Goal: Task Accomplishment & Management: Complete application form

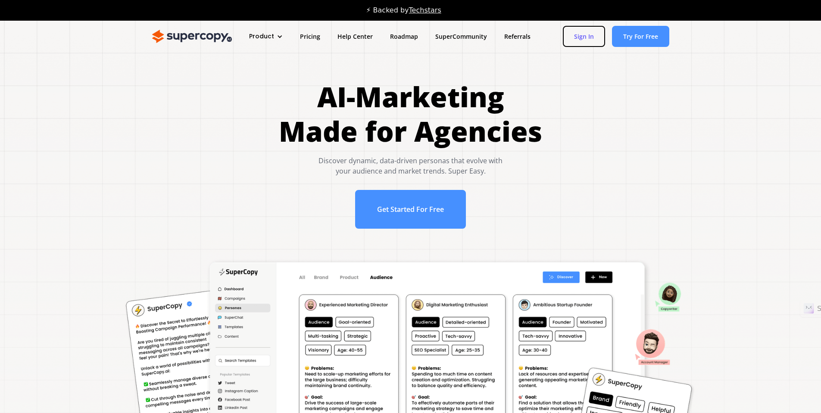
click at [585, 38] on link "Sign In" at bounding box center [584, 36] width 42 height 21
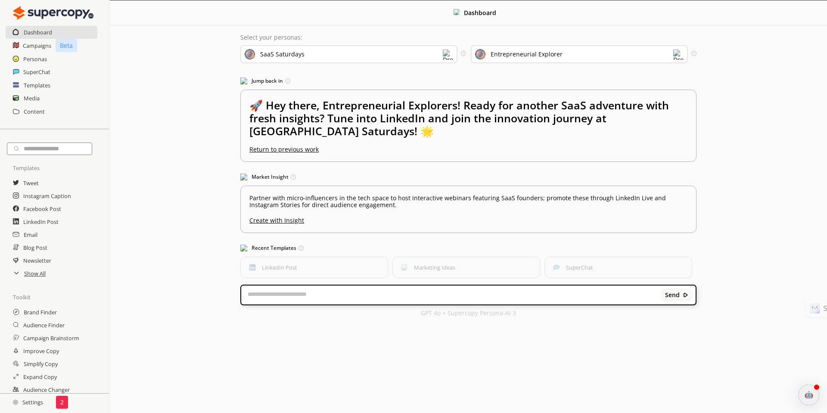
click at [447, 57] on img at bounding box center [448, 55] width 10 height 10
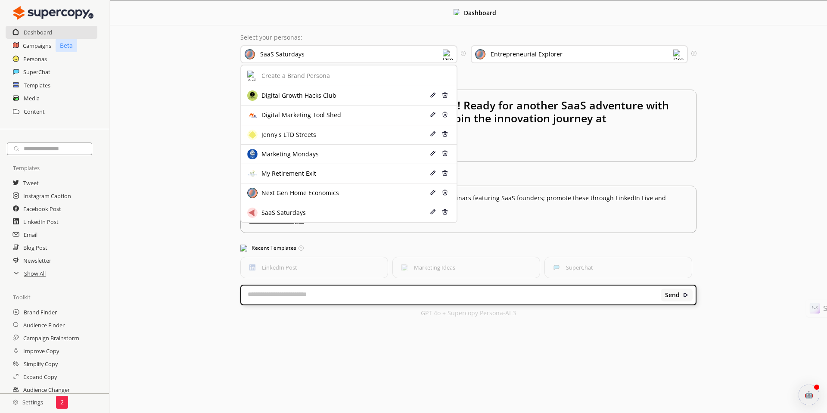
click at [447, 57] on img at bounding box center [448, 55] width 10 height 10
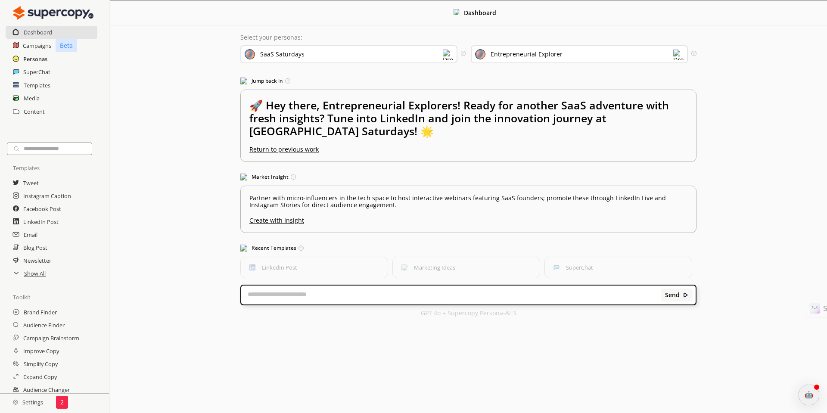
click at [38, 58] on h2 "Personas" at bounding box center [35, 59] width 24 height 13
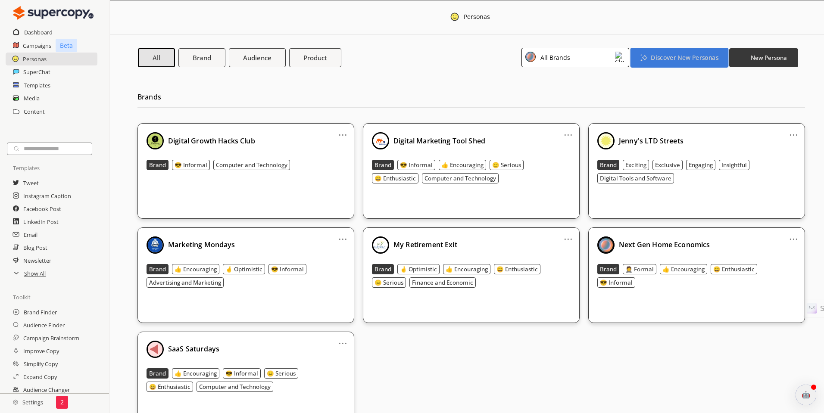
click at [700, 59] on b "Discover New Personas" at bounding box center [683, 57] width 67 height 8
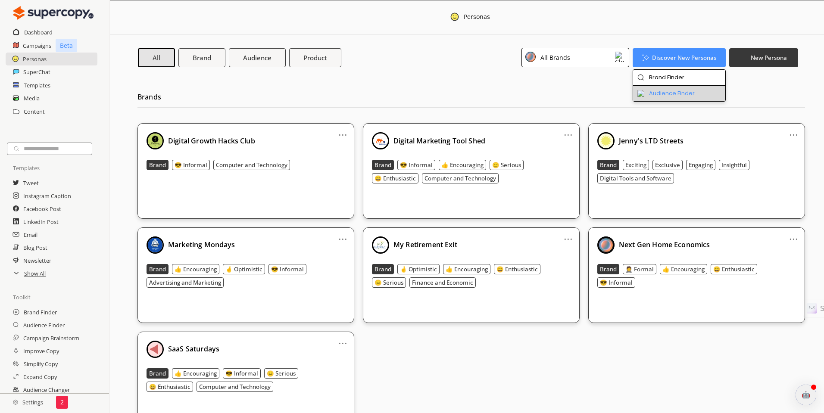
click at [676, 93] on li "Audience Finder" at bounding box center [679, 94] width 93 height 16
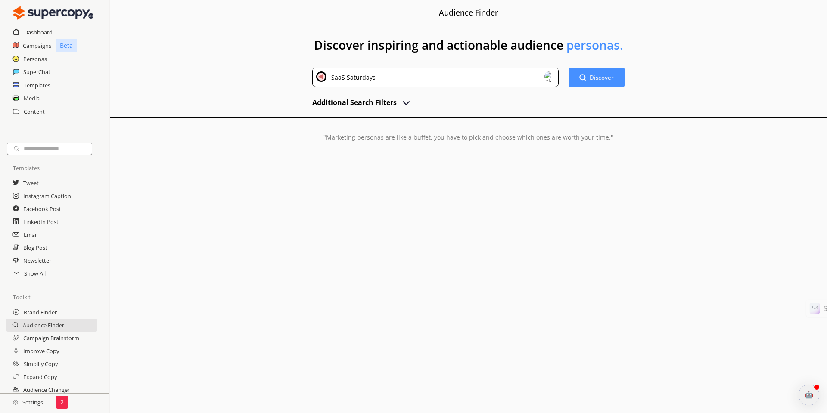
click at [548, 80] on img at bounding box center [550, 77] width 10 height 10
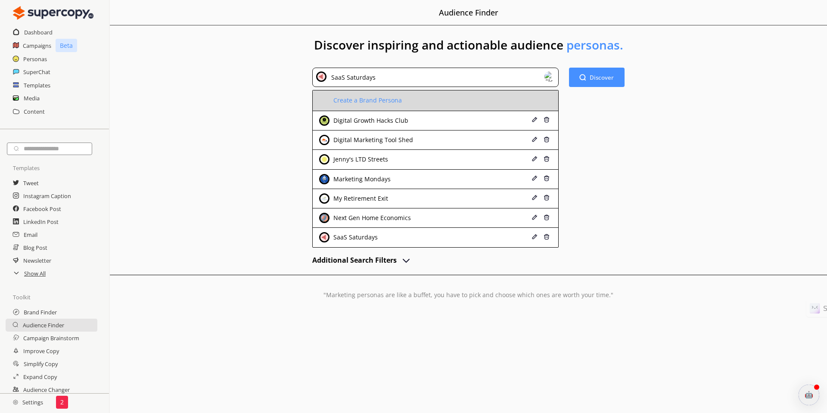
click at [402, 99] on li "Create a Brand Persona" at bounding box center [436, 100] width 246 height 21
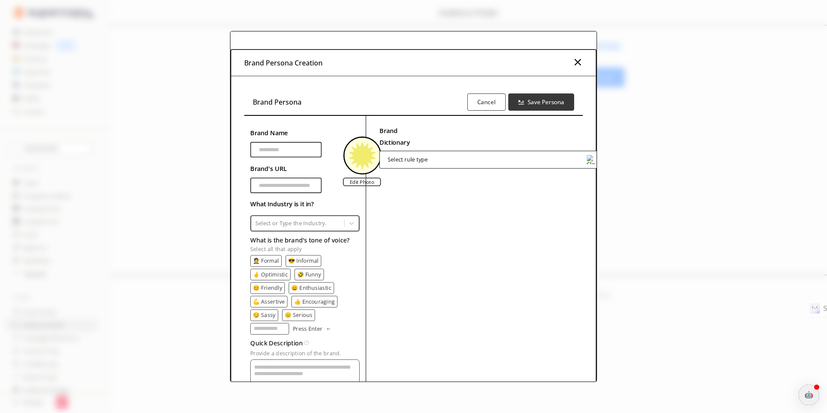
click at [422, 161] on div "Select rule type" at bounding box center [408, 159] width 40 height 6
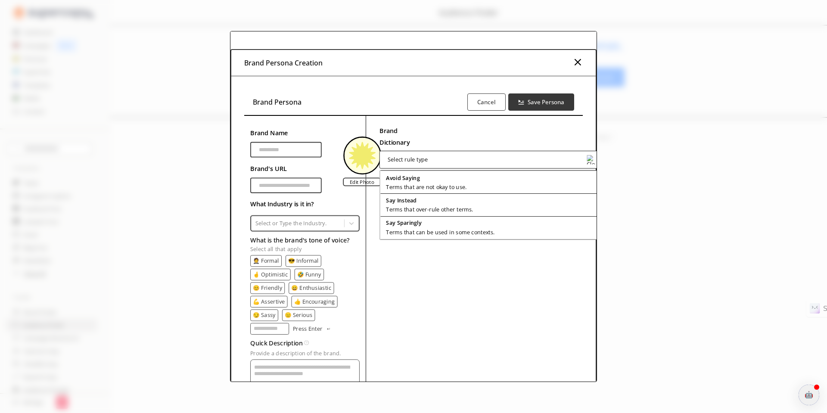
click at [422, 161] on div "Select rule type" at bounding box center [408, 159] width 40 height 6
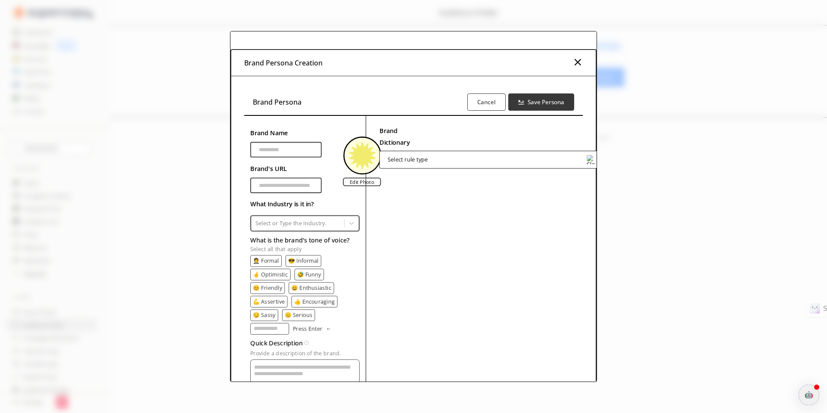
click at [372, 106] on div "Brand Persona Cancel Save Persona" at bounding box center [413, 102] width 339 height 27
click at [423, 78] on div "Brand Persona Cancel Save Persona Brand Name Brand's URL Edit Photo What Indust…" at bounding box center [413, 284] width 364 height 417
click at [421, 68] on div "Brand Persona Creation" at bounding box center [413, 63] width 364 height 26
click at [396, 96] on div "Brand Persona Cancel Save Persona" at bounding box center [413, 102] width 339 height 27
click at [290, 103] on h3 "Brand Persona" at bounding box center [277, 102] width 49 height 13
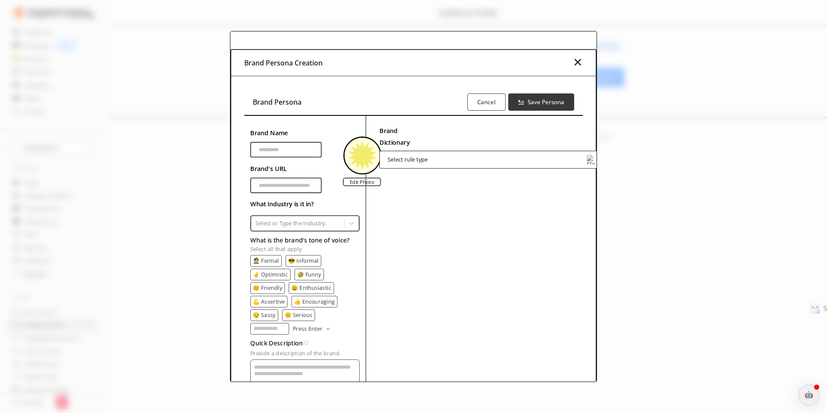
click at [306, 101] on div "Brand Persona Cancel Save Persona" at bounding box center [413, 102] width 339 height 27
click at [302, 62] on h3 "Brand Persona Creation" at bounding box center [283, 62] width 78 height 13
click at [296, 89] on div "Brand Persona Cancel Save Persona" at bounding box center [413, 102] width 339 height 27
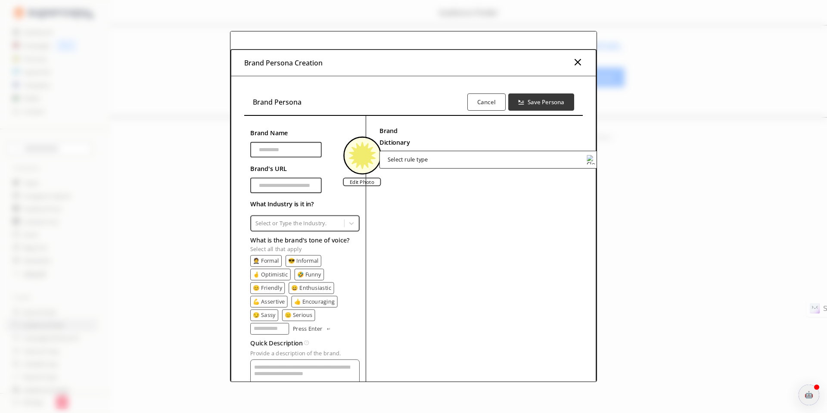
click at [272, 149] on input "Brand Name" at bounding box center [286, 150] width 72 height 16
click at [257, 148] on input "**********" at bounding box center [286, 150] width 72 height 16
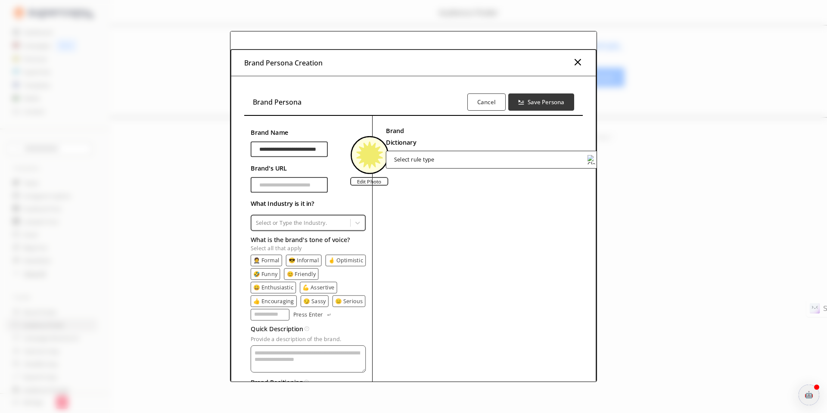
type input "**********"
click at [282, 187] on input "Brand Name" at bounding box center [289, 185] width 77 height 16
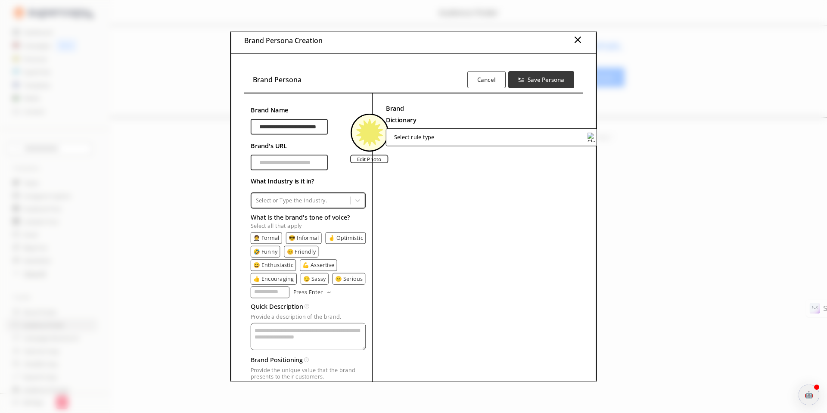
scroll to position [23, 0]
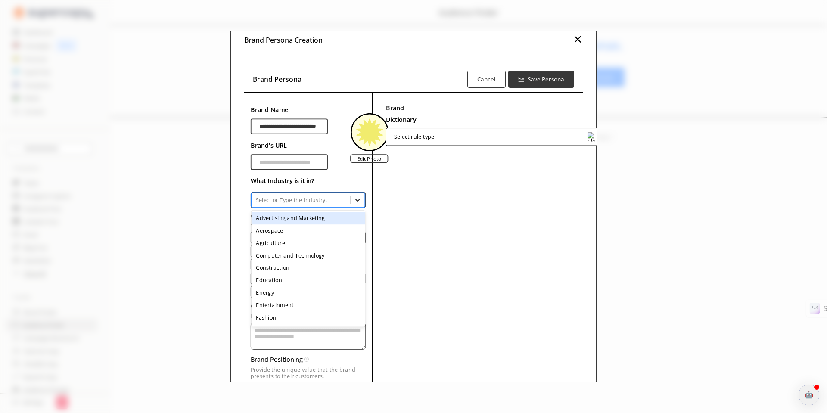
click at [358, 203] on icon at bounding box center [358, 200] width 8 height 8
click at [281, 280] on div "Education" at bounding box center [309, 280] width 114 height 12
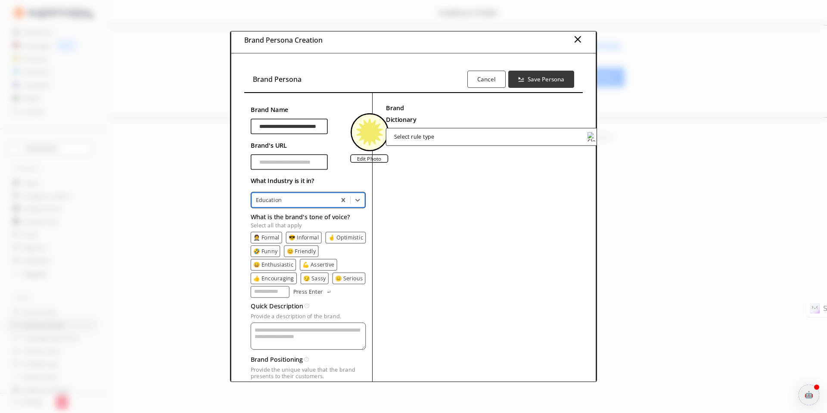
click at [281, 263] on p "😄 Enthusiastic" at bounding box center [273, 264] width 40 height 6
click at [280, 278] on p "👍 Encouraging" at bounding box center [273, 278] width 41 height 6
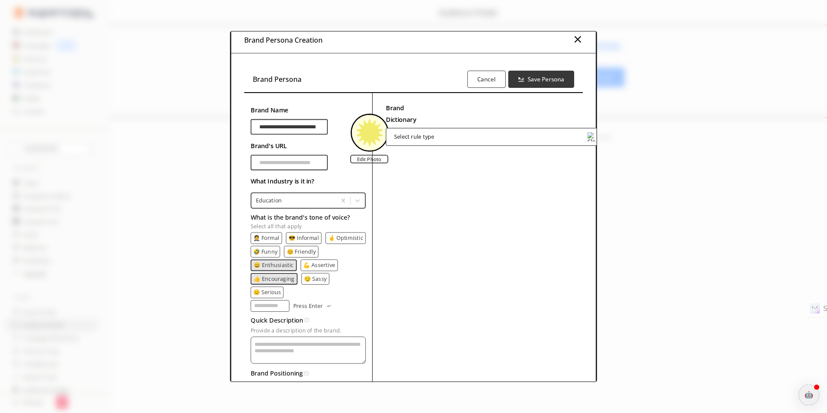
click at [344, 239] on p "🤞 Optimistic" at bounding box center [345, 238] width 35 height 6
click at [305, 237] on p "😎 Informal" at bounding box center [304, 238] width 30 height 6
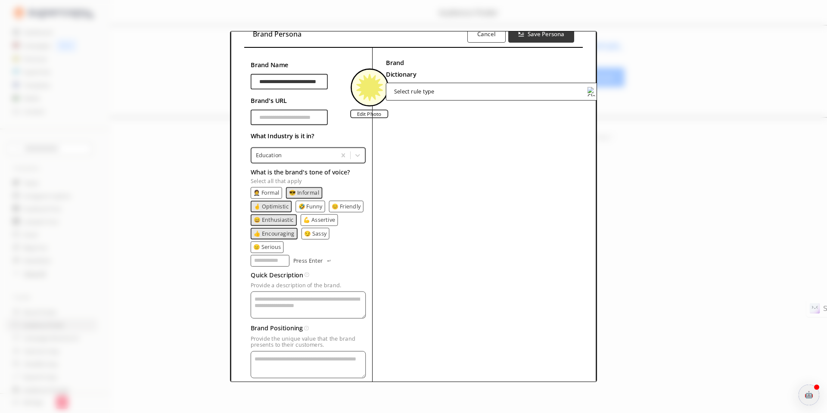
scroll to position [69, 0]
click at [325, 290] on textarea "Provide a description of the brand." at bounding box center [308, 303] width 115 height 27
type textarea "**********"
click at [283, 347] on textarea "Provide a description of the brand." at bounding box center [308, 360] width 115 height 27
click at [285, 347] on textarea "Provide a description of the brand." at bounding box center [308, 360] width 115 height 27
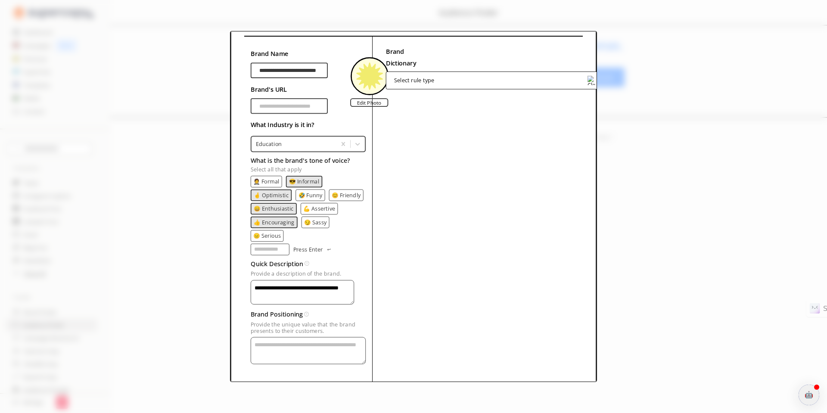
scroll to position [100, 0]
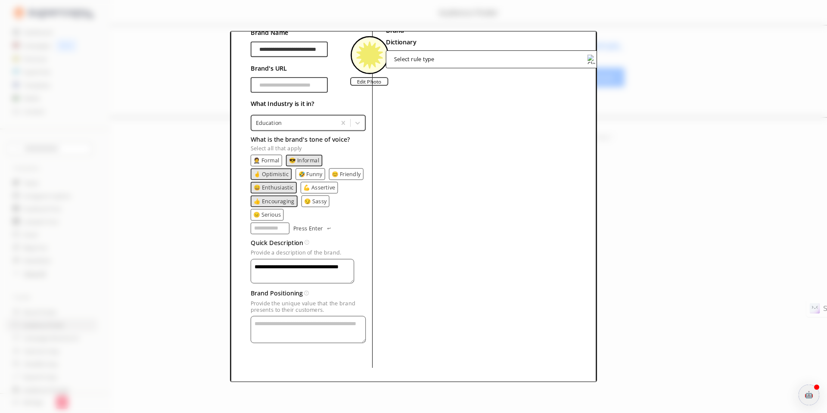
click at [296, 316] on textarea "Provide a description of the brand." at bounding box center [308, 329] width 115 height 27
click at [267, 319] on textarea "**********" at bounding box center [303, 328] width 104 height 25
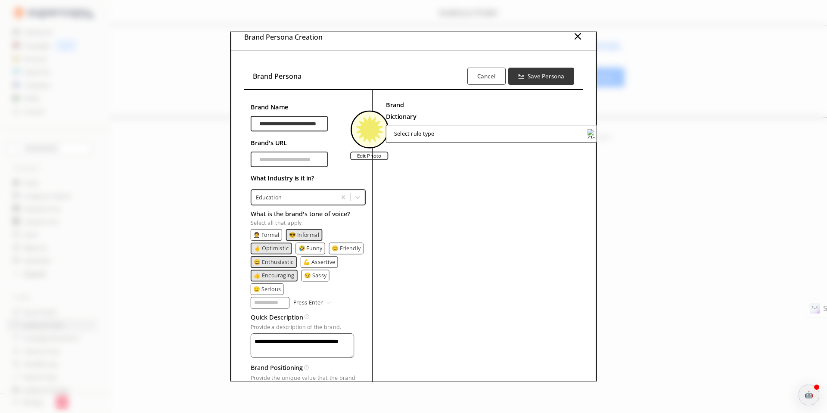
scroll to position [0, 0]
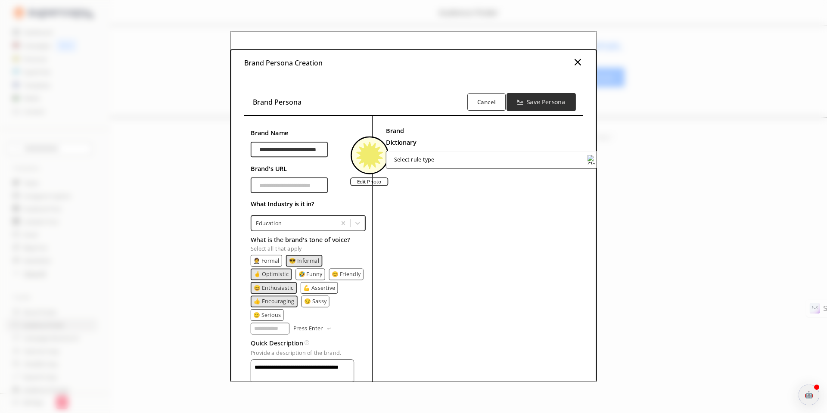
type textarea "**********"
click at [541, 104] on b "Save Persona" at bounding box center [546, 102] width 38 height 8
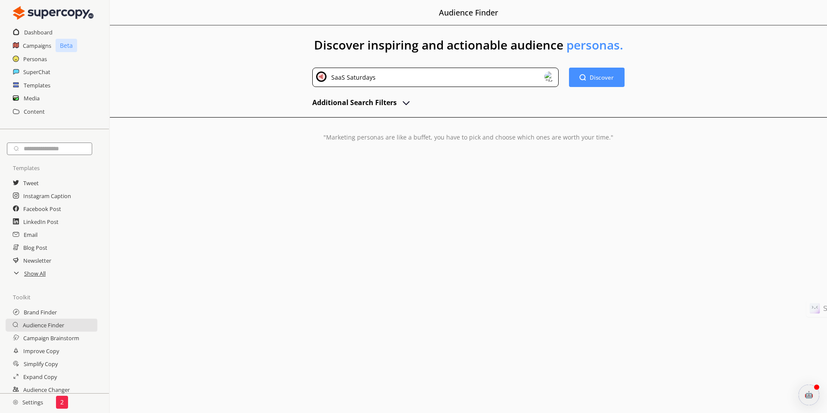
click at [552, 77] on img at bounding box center [550, 77] width 10 height 10
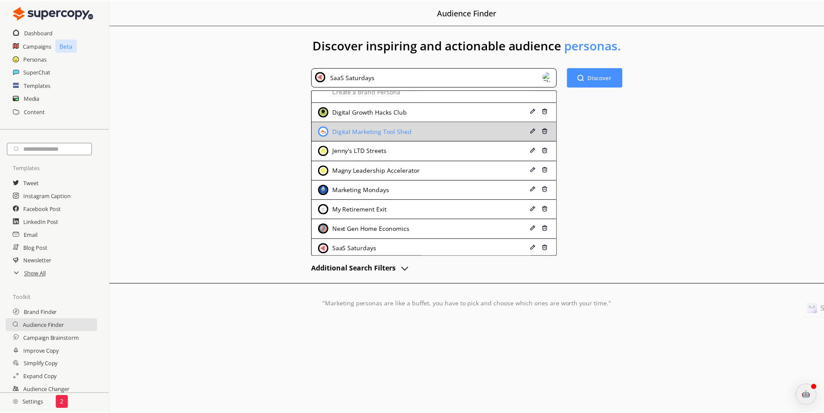
scroll to position [9, 0]
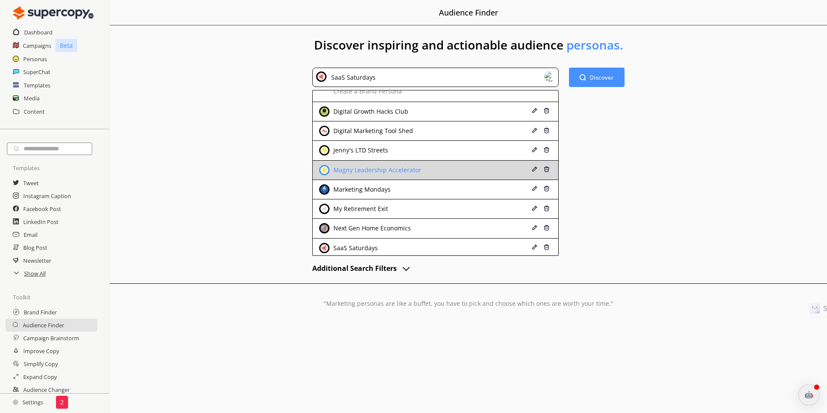
click at [458, 166] on div "Magny Leadership Accelerator" at bounding box center [414, 170] width 191 height 10
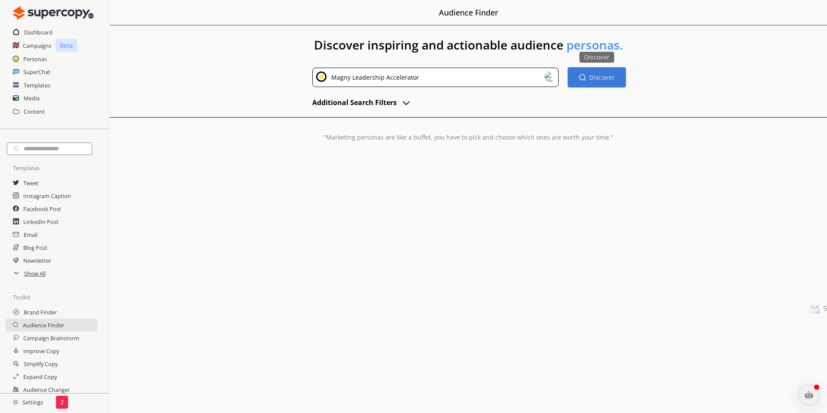
click at [610, 79] on b "Discover" at bounding box center [601, 77] width 25 height 8
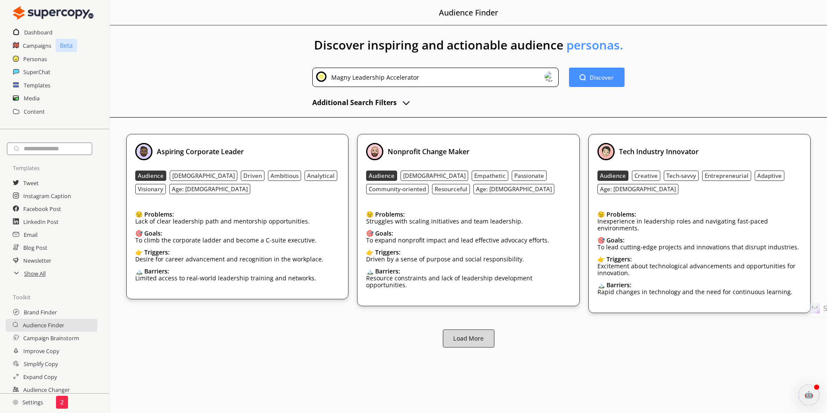
click at [479, 342] on b "Load More" at bounding box center [468, 338] width 31 height 8
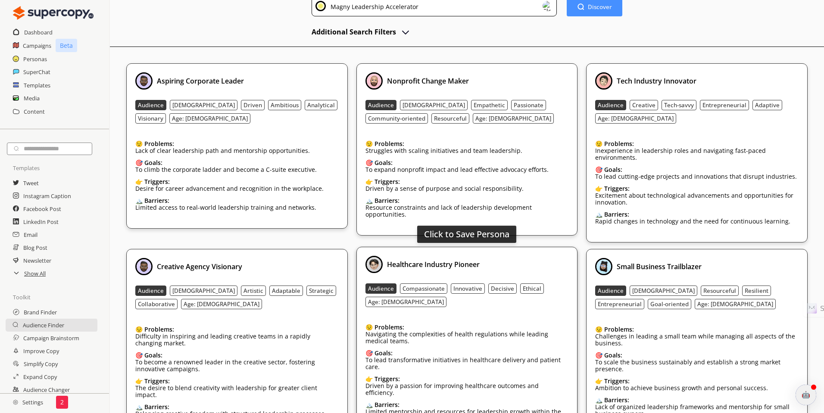
scroll to position [0, 0]
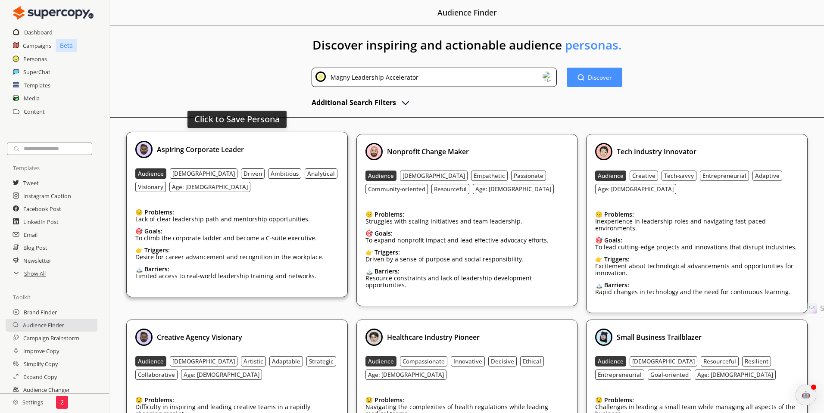
click at [257, 140] on div "Click to Save Persona Aspiring Corporate Leader Audience Male Driven Ambitious …" at bounding box center [236, 214] width 221 height 165
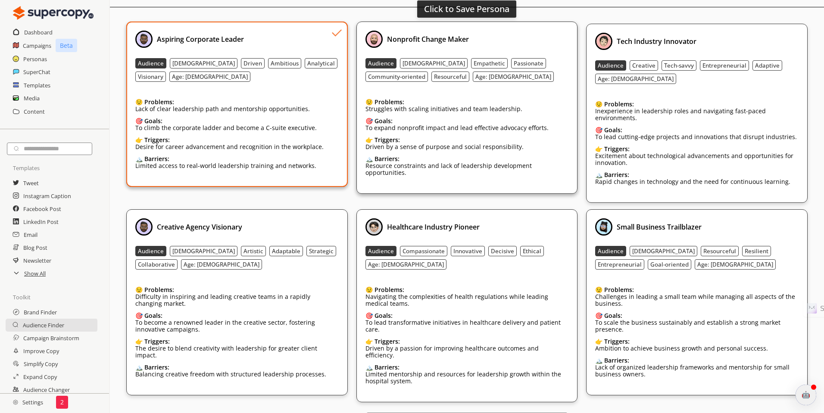
scroll to position [109, 0]
click at [522, 90] on div "Nonprofit Change Maker Audience Female Empathetic Passionate Community-oriented…" at bounding box center [466, 108] width 203 height 154
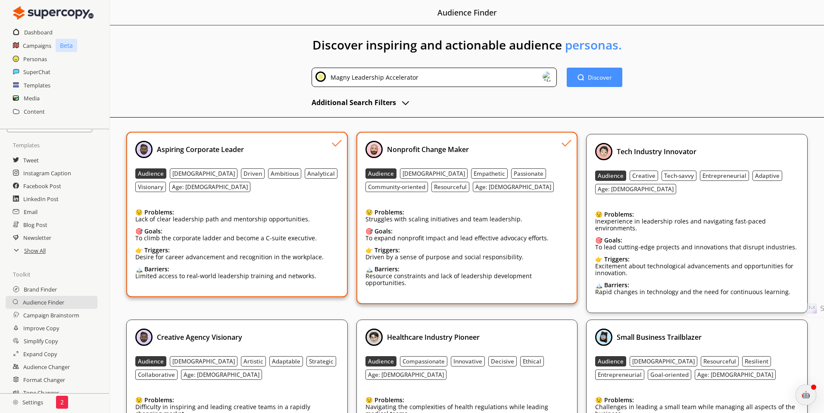
scroll to position [31, 0]
click at [36, 246] on h2 "Show All" at bounding box center [35, 244] width 22 height 13
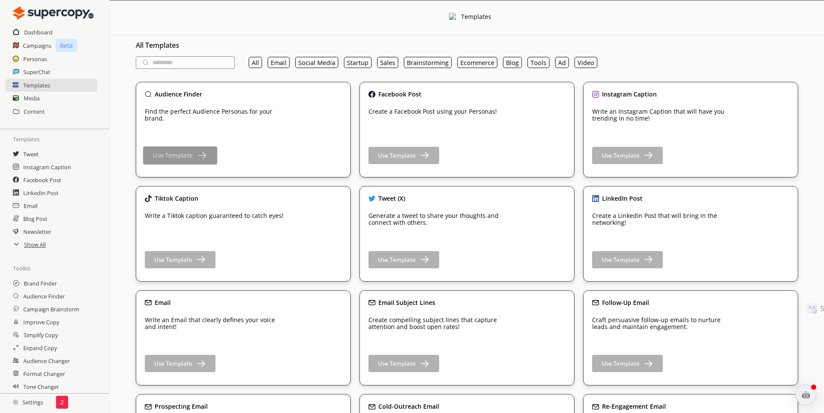
click at [193, 157] on button "Use Template" at bounding box center [180, 155] width 74 height 18
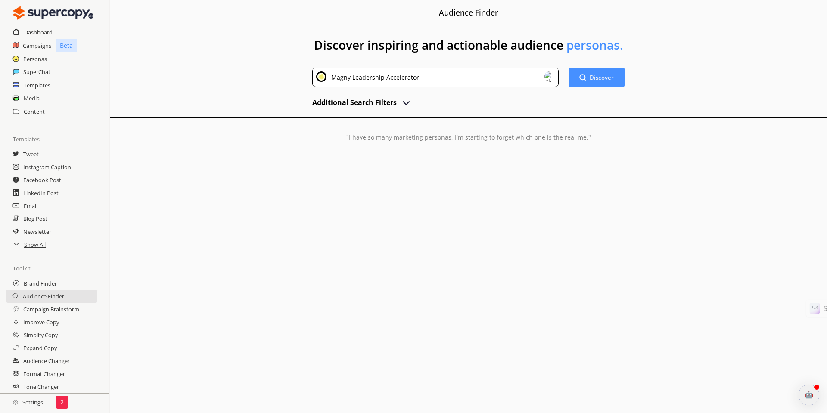
click at [551, 78] on img at bounding box center [550, 77] width 10 height 10
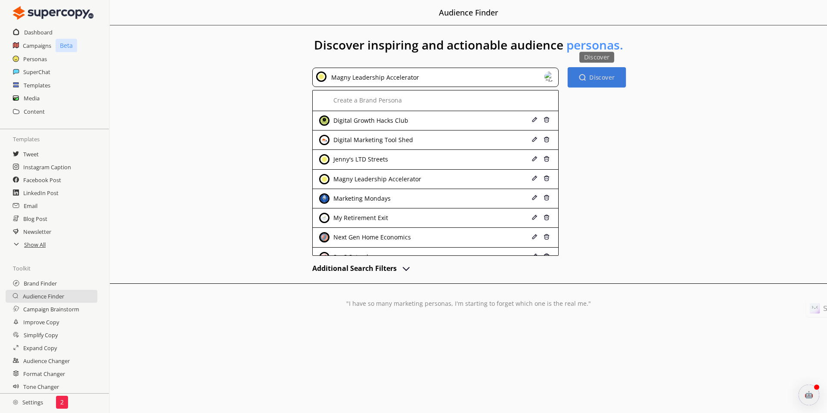
click at [549, 58] on div "Discover" at bounding box center [596, 57] width 128 height 11
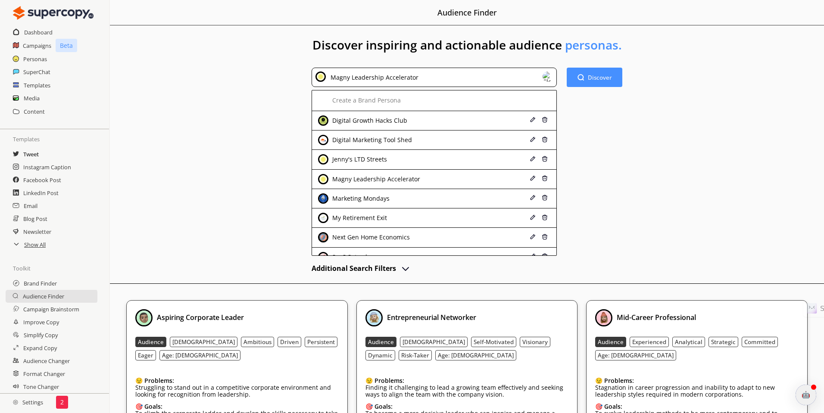
click at [34, 155] on h2 "Tweet" at bounding box center [31, 154] width 16 height 13
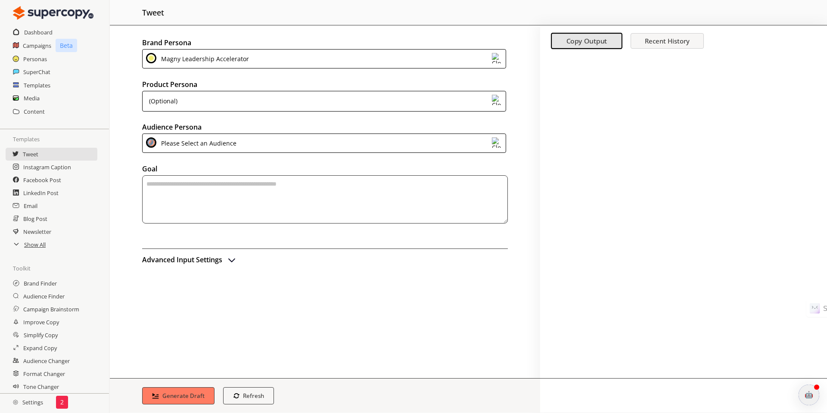
click at [497, 143] on img at bounding box center [497, 142] width 10 height 10
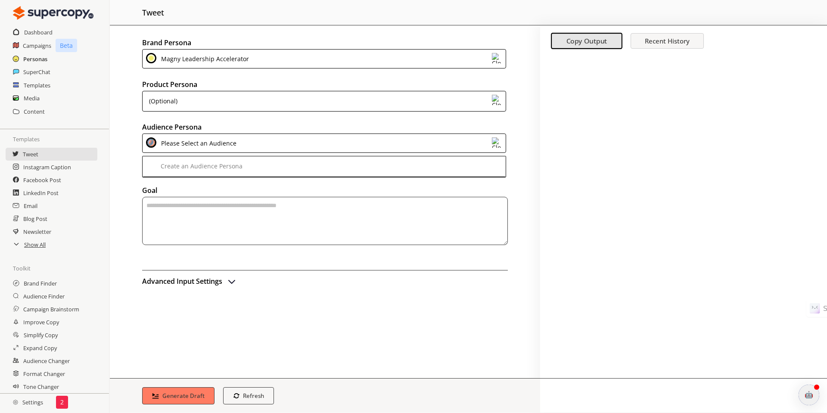
click at [39, 59] on h2 "Personas" at bounding box center [35, 59] width 24 height 13
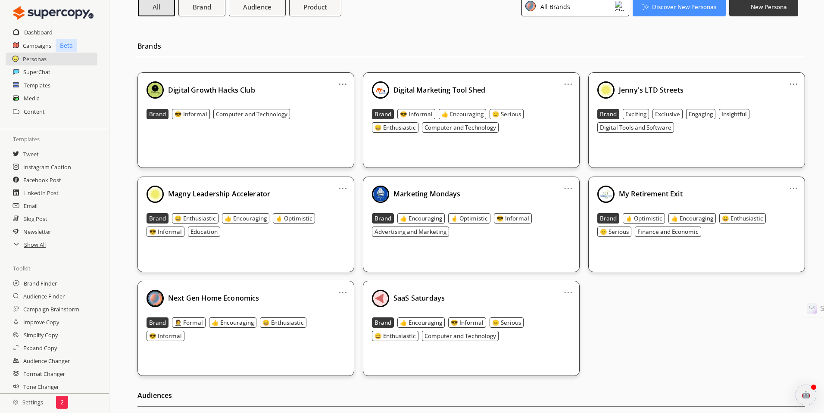
scroll to position [60, 0]
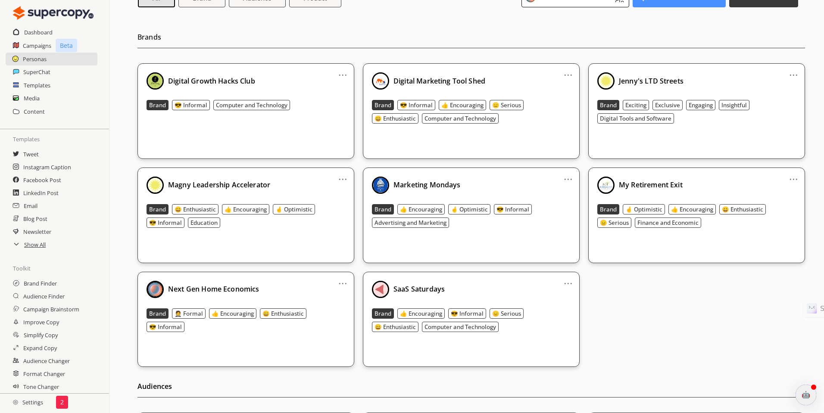
click at [343, 178] on link "..." at bounding box center [342, 175] width 9 height 7
click at [303, 178] on div "Magny Leadership Accelerator" at bounding box center [245, 185] width 199 height 17
click at [293, 179] on div "Magny Leadership Accelerator" at bounding box center [245, 185] width 199 height 17
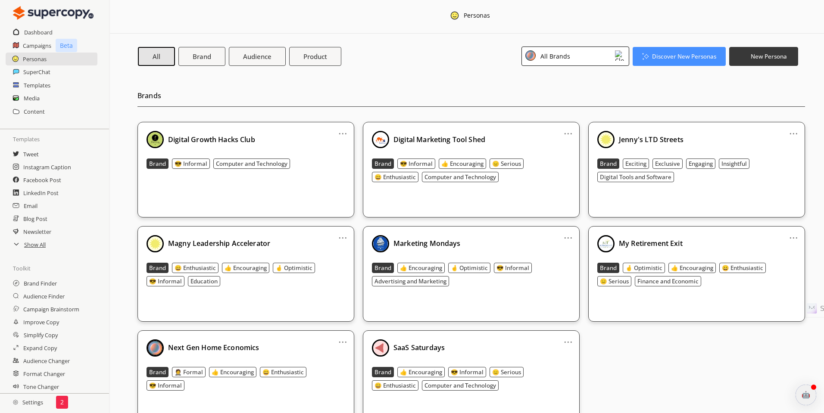
scroll to position [0, 0]
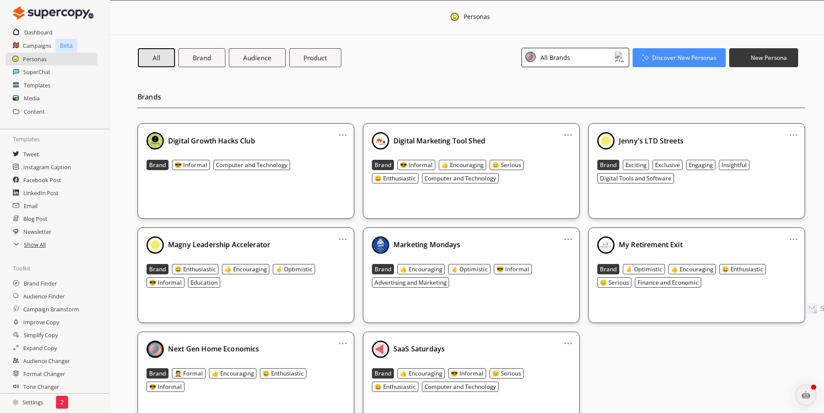
click at [620, 59] on img at bounding box center [620, 57] width 10 height 10
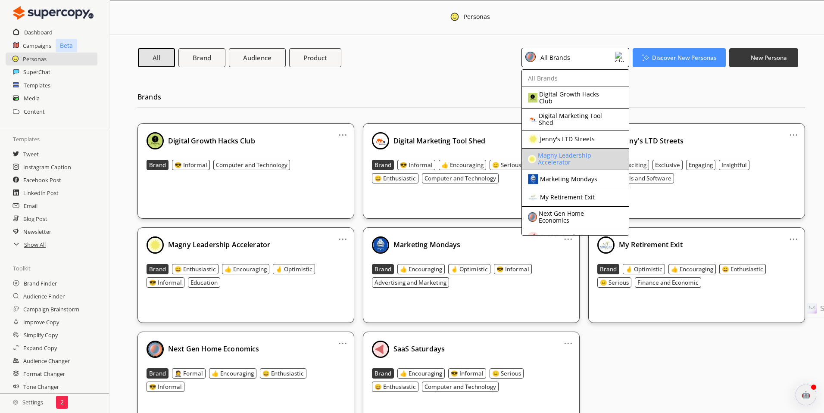
click at [568, 158] on div "Magny Leadership Accelerator" at bounding box center [573, 159] width 71 height 14
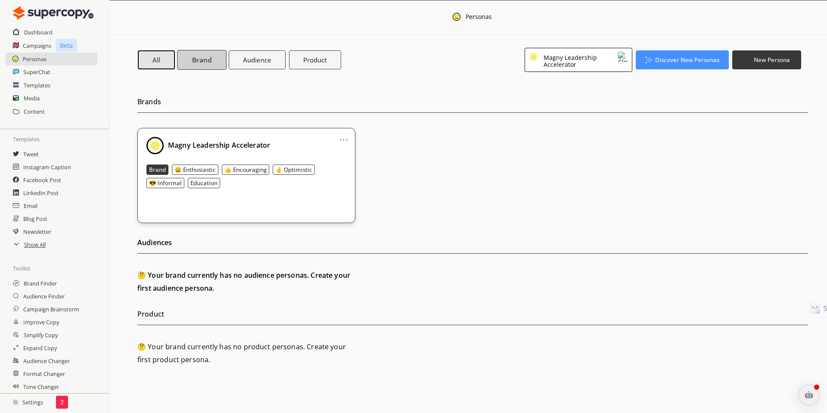
click at [217, 64] on button "Brand" at bounding box center [201, 60] width 49 height 20
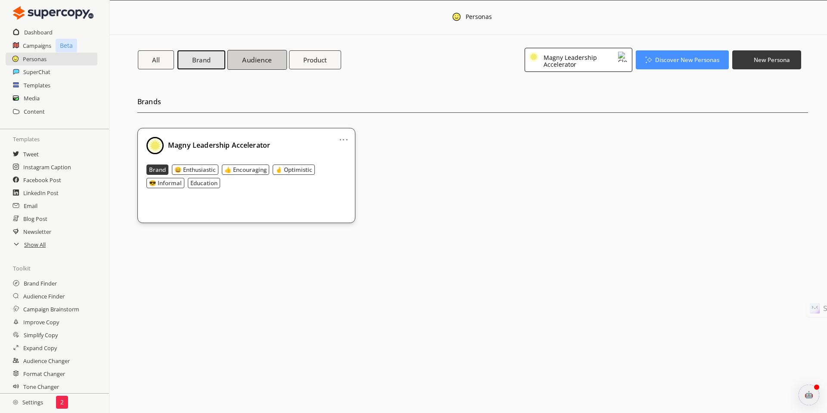
click at [252, 65] on button "Audience" at bounding box center [257, 60] width 60 height 20
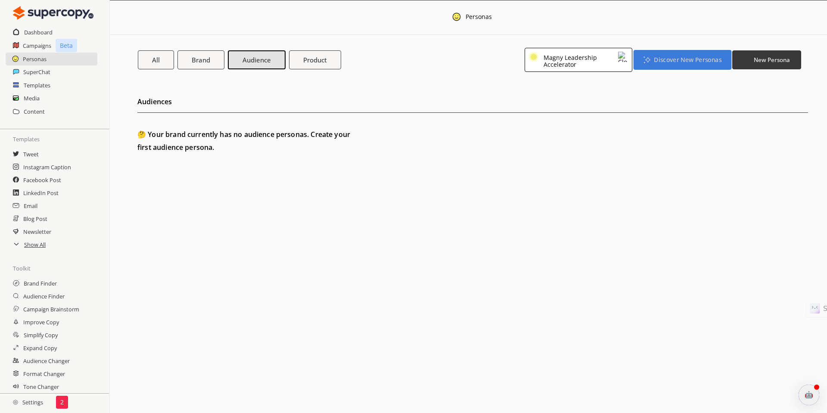
click at [692, 62] on b "Discover New Personas" at bounding box center [687, 60] width 67 height 8
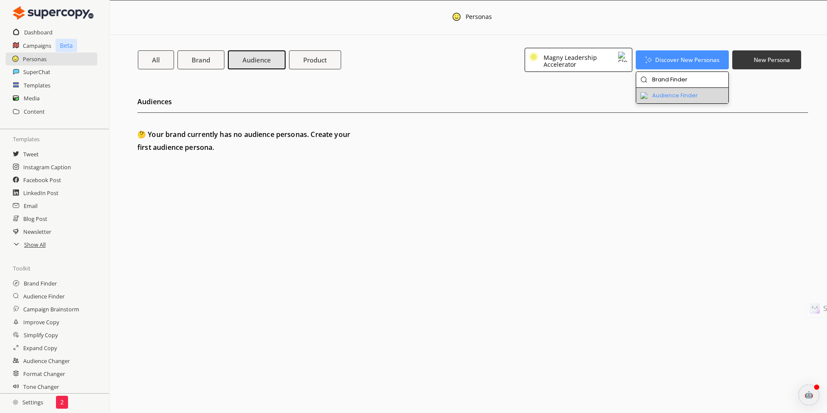
click at [673, 96] on li "Audience Finder" at bounding box center [682, 96] width 93 height 16
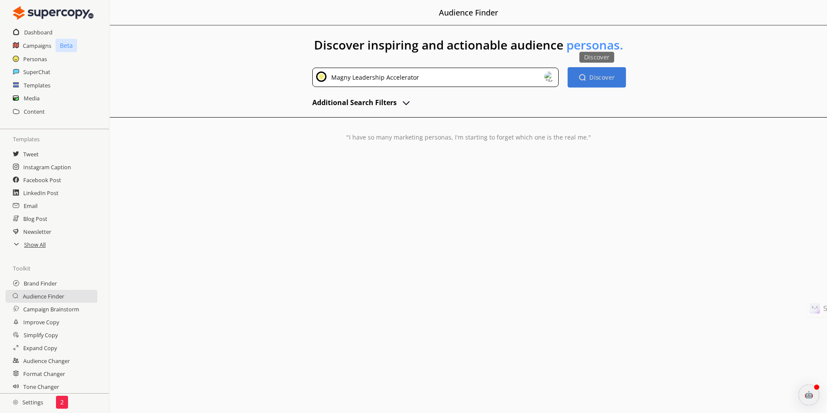
click at [596, 81] on button "Discover Discover" at bounding box center [596, 77] width 58 height 20
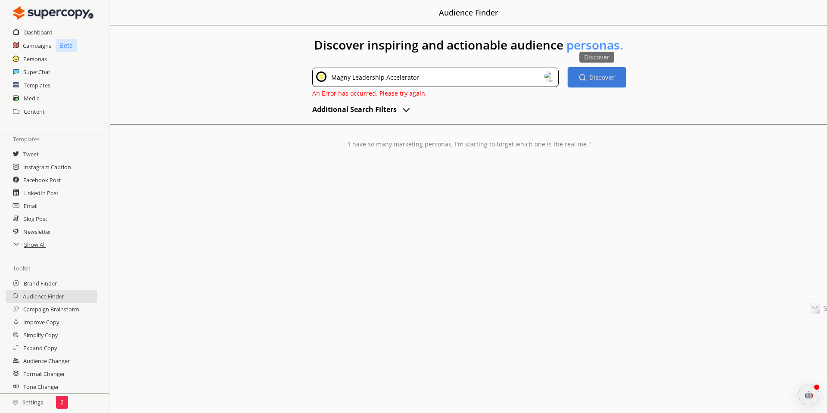
click at [590, 79] on b "Discover" at bounding box center [601, 77] width 25 height 8
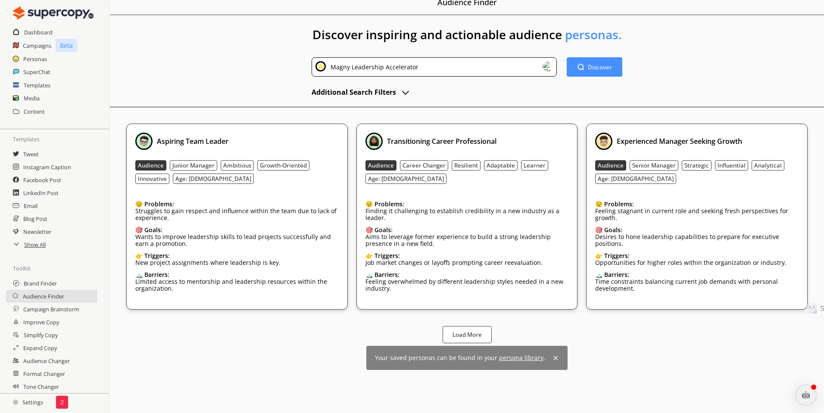
scroll to position [15, 0]
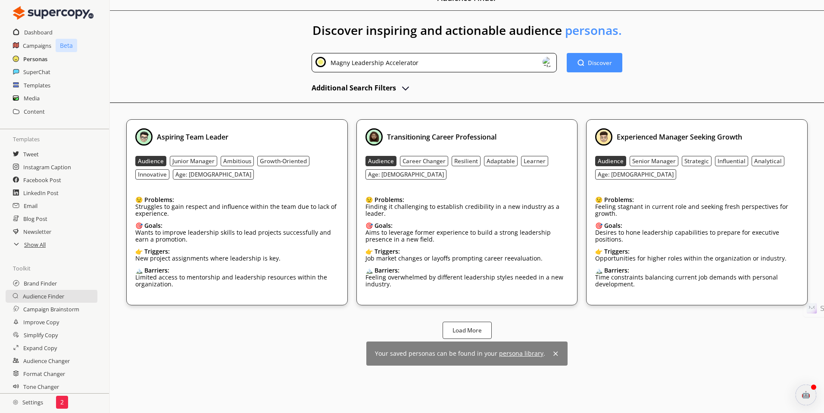
click at [31, 59] on h2 "Personas" at bounding box center [35, 59] width 24 height 13
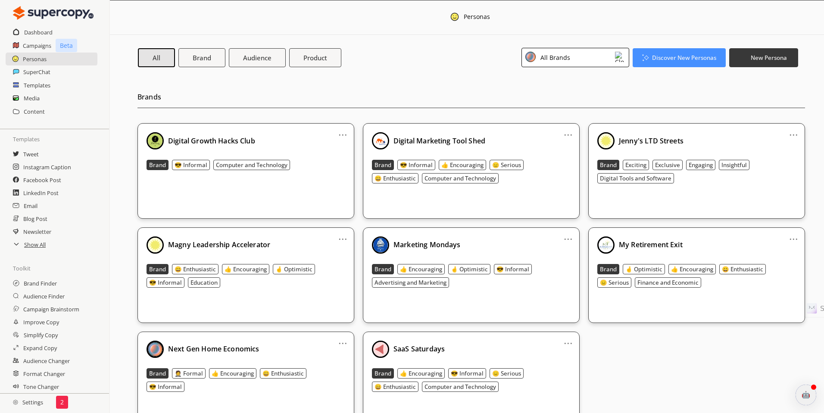
click at [343, 239] on link "..." at bounding box center [342, 235] width 9 height 7
click at [288, 243] on div "Magny Leadership Accelerator" at bounding box center [245, 244] width 199 height 17
click at [289, 242] on div "Magny Leadership Accelerator" at bounding box center [245, 244] width 199 height 17
click at [207, 61] on b "Brand" at bounding box center [201, 57] width 19 height 9
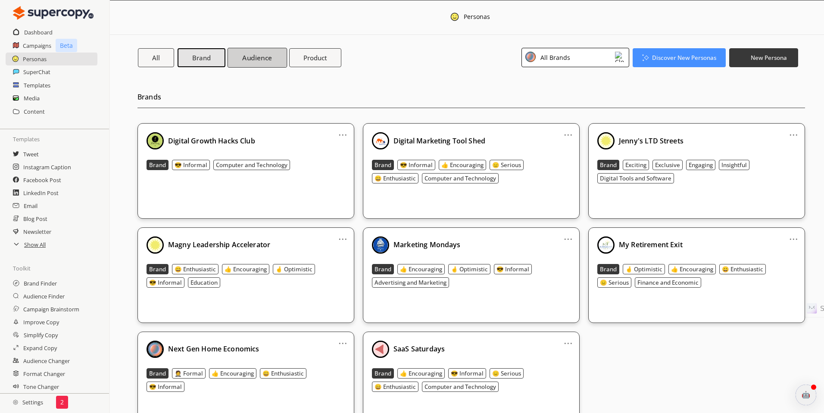
click at [250, 62] on b "Audience" at bounding box center [257, 57] width 30 height 9
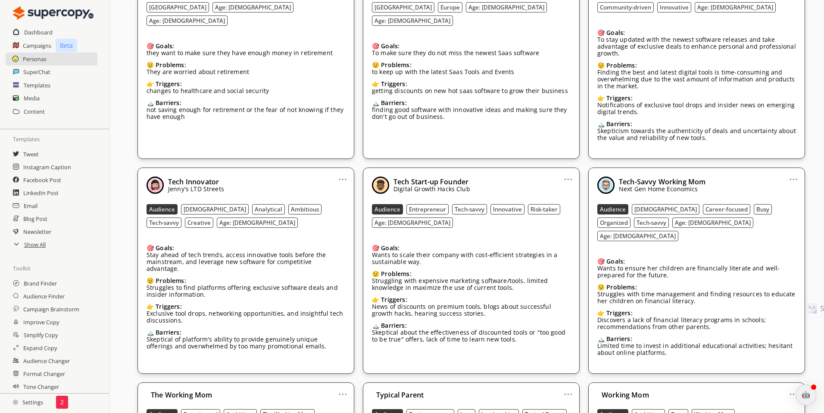
scroll to position [2055, 0]
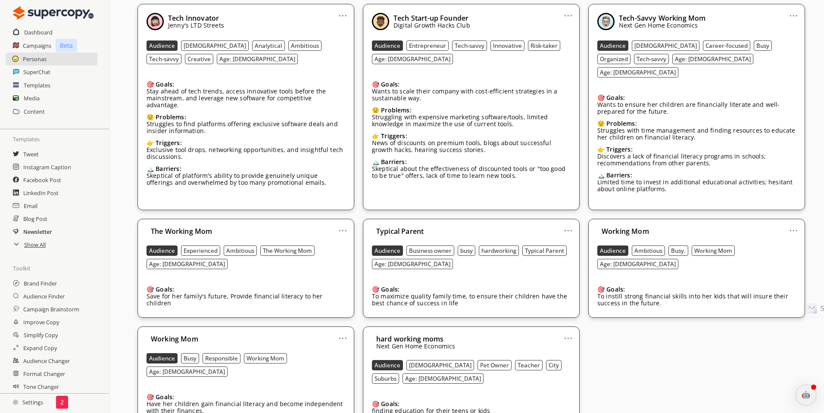
click at [40, 230] on h2 "Newsletter" at bounding box center [37, 231] width 29 height 13
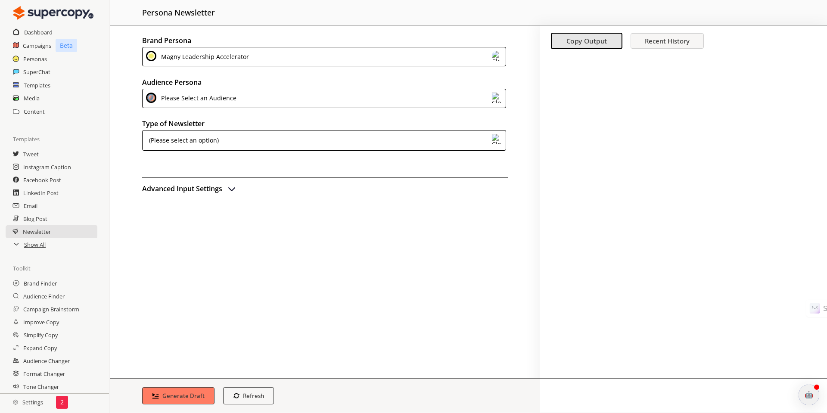
click at [270, 103] on div "Please Select an Audience" at bounding box center [324, 98] width 364 height 19
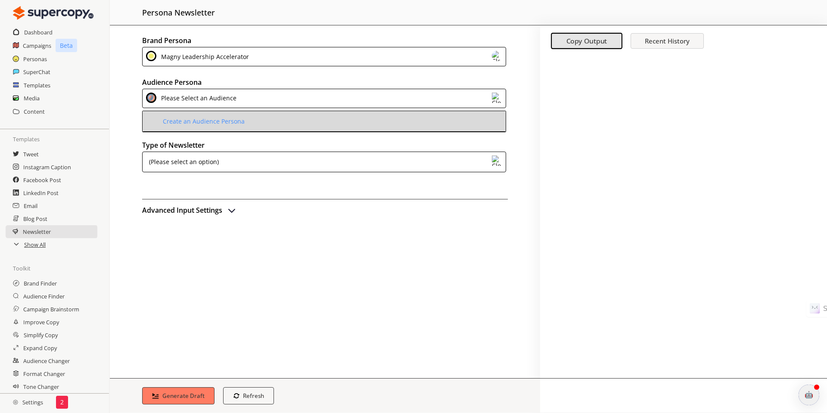
click at [235, 119] on div "Create an Audience Persona" at bounding box center [203, 121] width 84 height 7
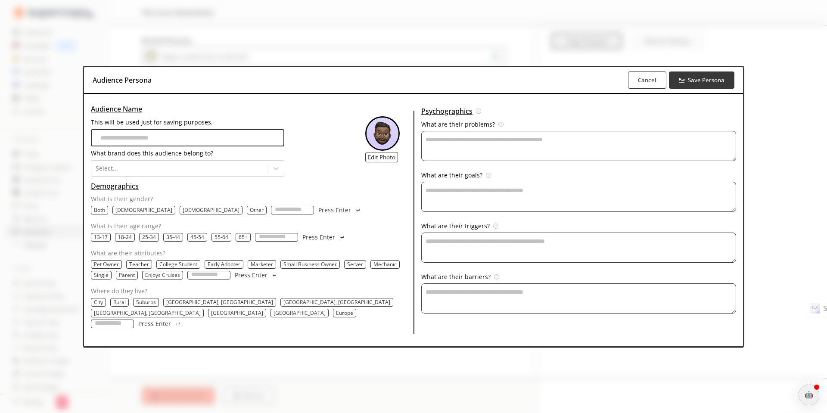
click at [105, 214] on p "Both" at bounding box center [99, 210] width 11 height 7
click at [156, 241] on p "25-34" at bounding box center [149, 237] width 14 height 7
click at [156, 306] on p "Suburbs" at bounding box center [146, 302] width 20 height 7
click at [103, 305] on p "City" at bounding box center [98, 302] width 9 height 7
click at [280, 173] on icon at bounding box center [276, 168] width 9 height 9
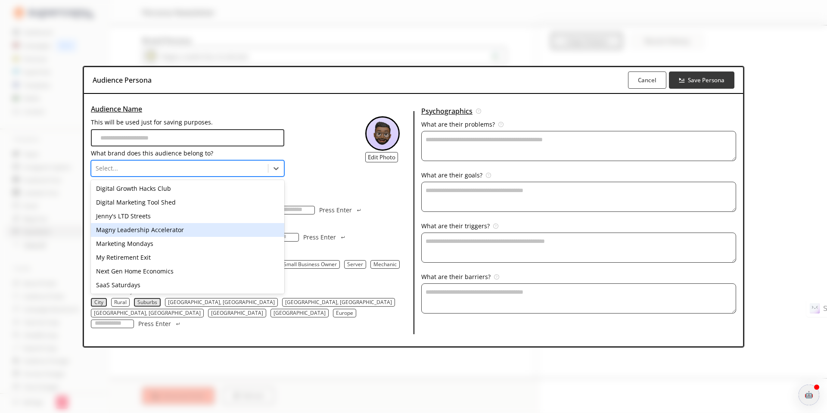
click at [209, 236] on div "Magny Leadership Accelerator" at bounding box center [187, 230] width 193 height 14
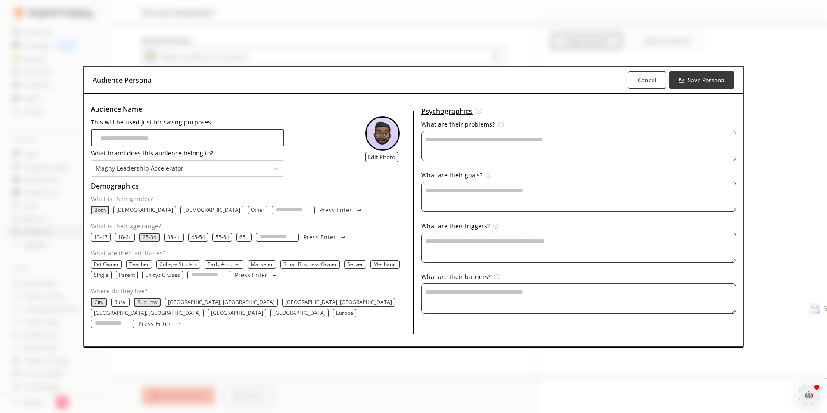
click at [246, 146] on input "This will be used just for saving purposes." at bounding box center [187, 137] width 193 height 17
type input "*"
type input "**********"
click at [472, 144] on textarea "This will be used just for saving purposes." at bounding box center [578, 146] width 315 height 30
click at [578, 152] on textarea "This will be used just for saving purposes." at bounding box center [578, 146] width 315 height 30
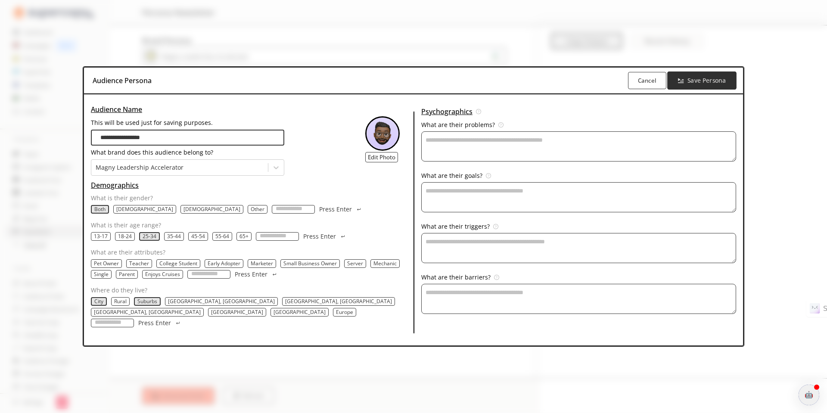
click at [687, 85] on b "Save Persona" at bounding box center [706, 81] width 38 height 8
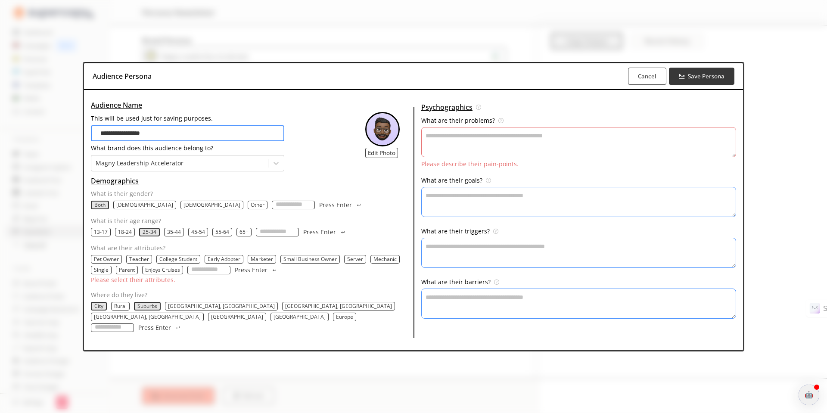
click at [569, 145] on textarea "This will be used just for saving purposes." at bounding box center [578, 142] width 315 height 30
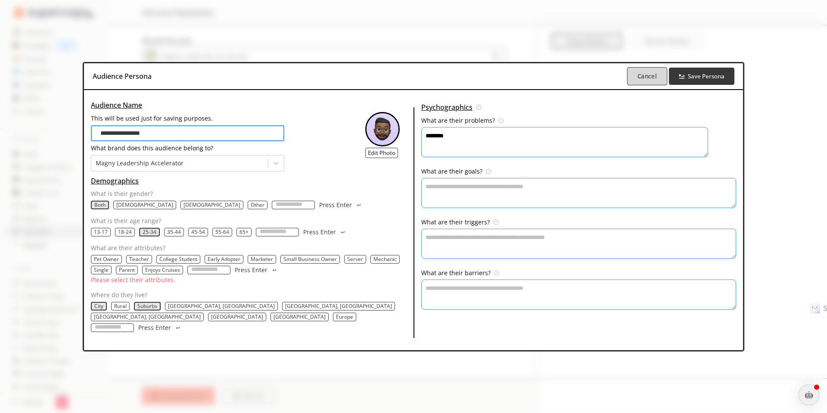
type textarea "********"
click at [627, 85] on button "Cancel" at bounding box center [647, 76] width 40 height 18
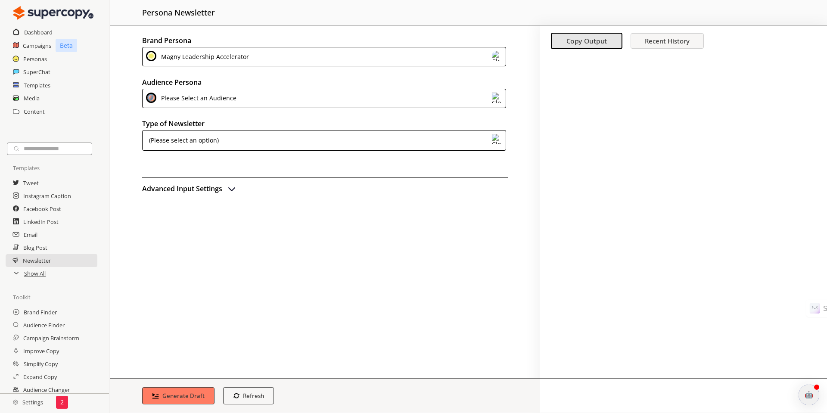
click at [16, 401] on img at bounding box center [15, 402] width 5 height 5
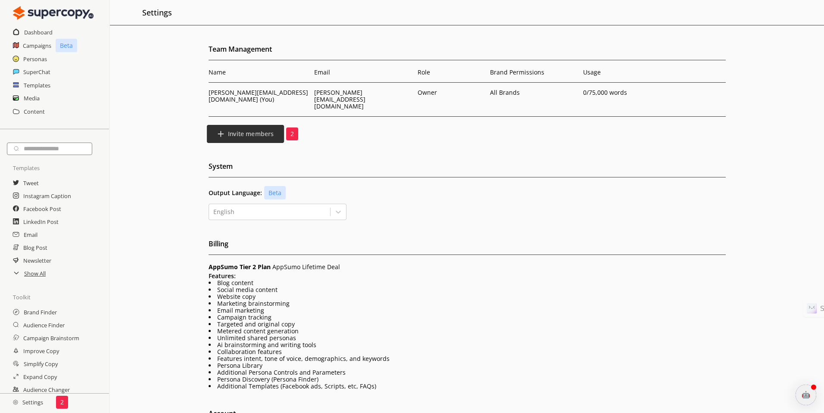
click at [270, 130] on b "Invite members" at bounding box center [250, 134] width 46 height 8
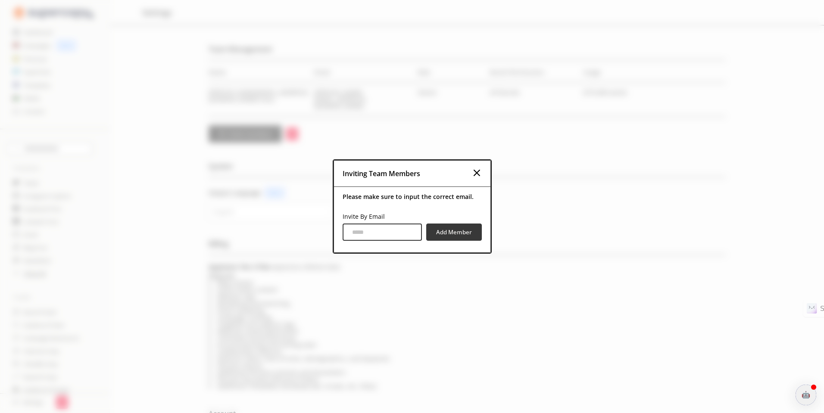
click at [478, 174] on img at bounding box center [476, 173] width 10 height 10
